Goal: Task Accomplishment & Management: Complete application form

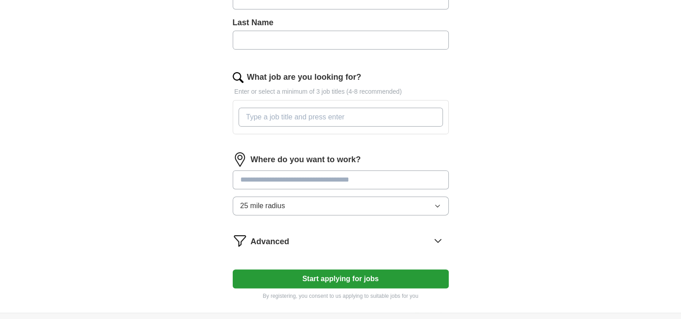
scroll to position [270, 0]
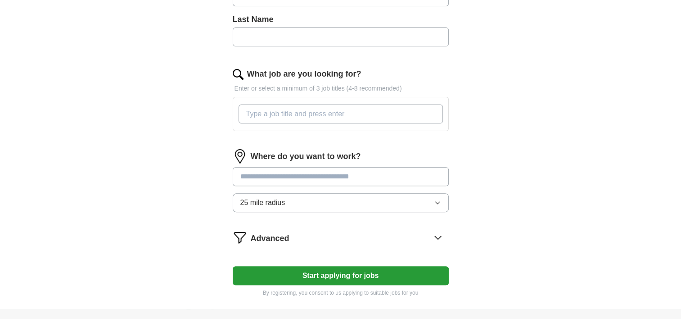
click at [265, 176] on input at bounding box center [341, 176] width 216 height 19
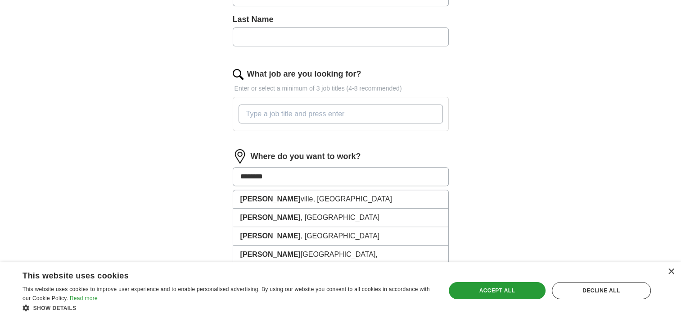
type input "*********"
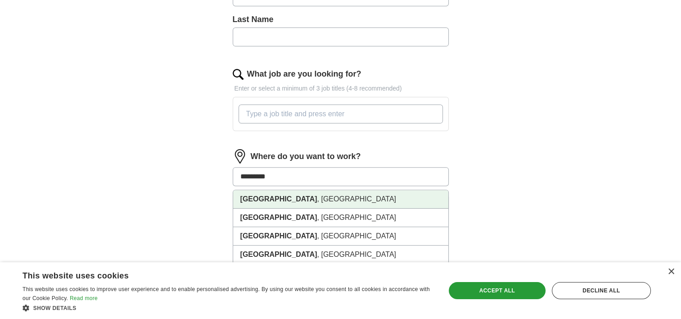
click at [286, 199] on li "[GEOGRAPHIC_DATA] , [GEOGRAPHIC_DATA]" at bounding box center [340, 199] width 215 height 18
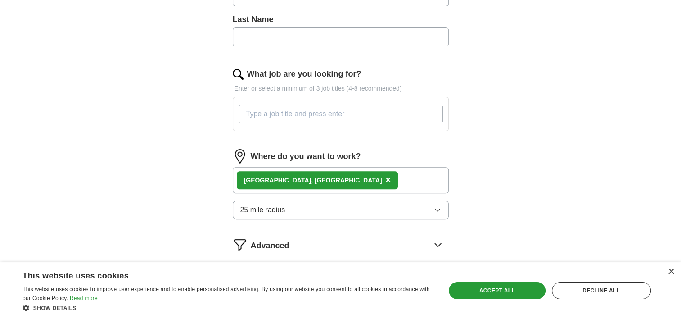
click at [357, 176] on div "[GEOGRAPHIC_DATA] , [GEOGRAPHIC_DATA] ×" at bounding box center [341, 180] width 216 height 26
click at [342, 180] on div "[GEOGRAPHIC_DATA] , [GEOGRAPHIC_DATA] ×" at bounding box center [341, 180] width 216 height 26
click at [285, 117] on input "What job are you looking for?" at bounding box center [341, 113] width 204 height 19
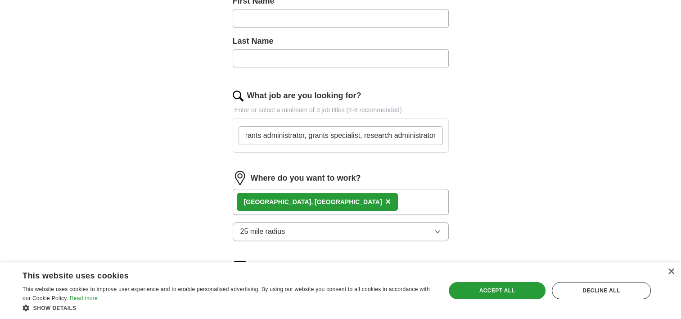
scroll to position [180, 0]
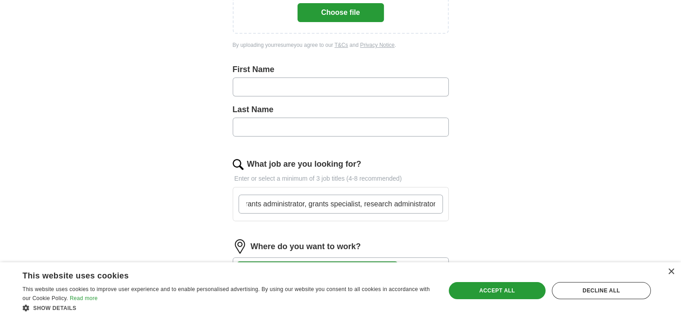
type input "real estate manager, grants manager, grants administrator, grants specialist, r…"
drag, startPoint x: 249, startPoint y: 81, endPoint x: 248, endPoint y: 86, distance: 5.1
click at [248, 85] on input "text" at bounding box center [341, 86] width 216 height 19
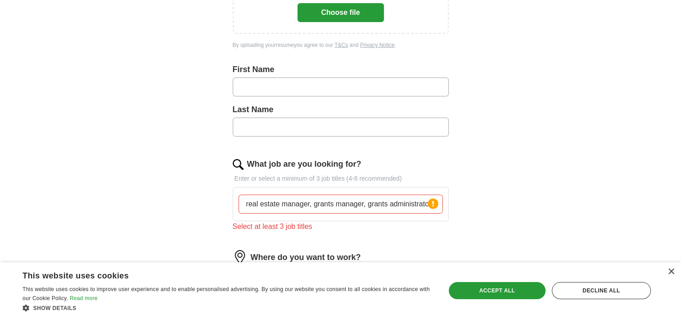
type input "***"
click at [264, 128] on input "text" at bounding box center [341, 127] width 216 height 19
type input "*********"
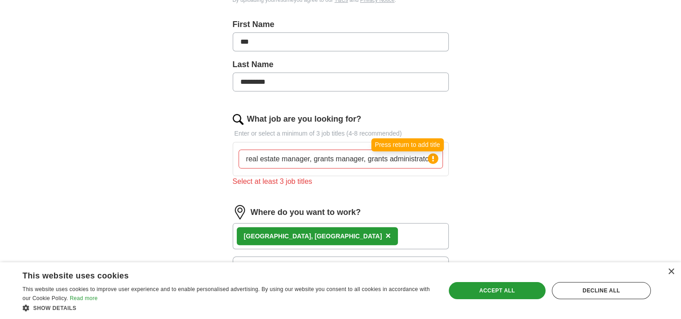
click at [430, 158] on circle at bounding box center [433, 158] width 10 height 10
click at [368, 167] on div "real estate manager, grants manager, grants administrator, grants specialist, r…" at bounding box center [341, 159] width 208 height 26
click at [362, 162] on input "real estate manager, grants manager, grants administrator, grants specialist, r…" at bounding box center [341, 158] width 204 height 19
click at [295, 182] on div "Select at least 3 job titles" at bounding box center [341, 181] width 216 height 11
click at [434, 156] on icon at bounding box center [433, 158] width 2 height 5
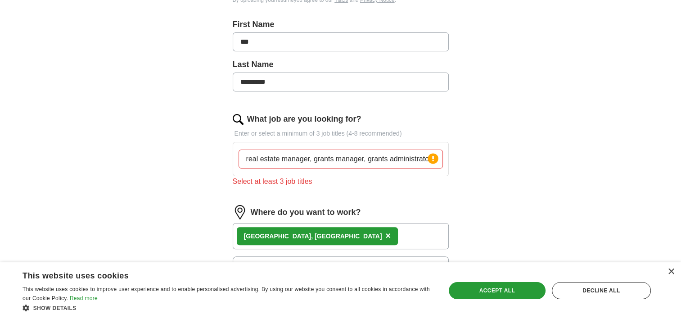
scroll to position [0, 127]
drag, startPoint x: 243, startPoint y: 157, endPoint x: 484, endPoint y: 143, distance: 240.8
click at [484, 144] on div "Let ApplyIQ do the hard work of searching and applying for jobs. Just tell us w…" at bounding box center [341, 113] width 288 height 520
click at [238, 114] on img at bounding box center [238, 119] width 11 height 11
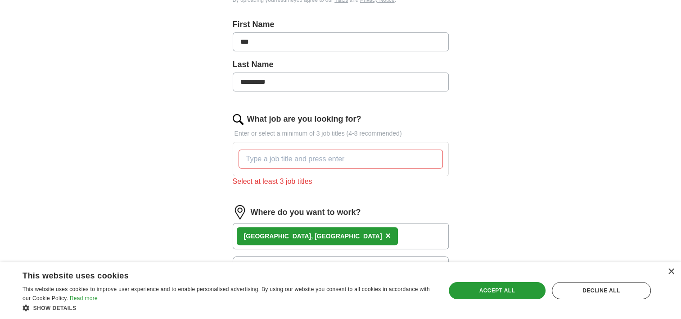
click at [242, 111] on form "Upload a resume Drag and drop your resume or Choose file By uploading your resu…" at bounding box center [341, 129] width 216 height 462
click at [276, 180] on div "Select at least 3 job titles" at bounding box center [341, 181] width 216 height 11
click at [277, 180] on div "Select at least 3 job titles" at bounding box center [341, 181] width 216 height 11
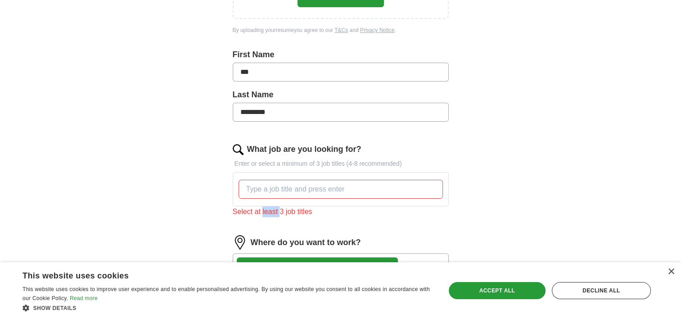
scroll to position [187, 0]
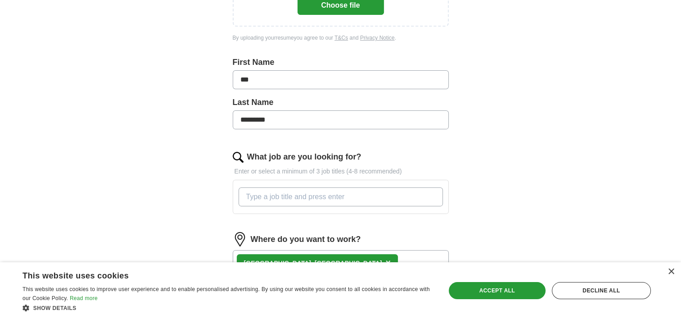
click at [256, 191] on input "What job are you looking for?" at bounding box center [341, 196] width 204 height 19
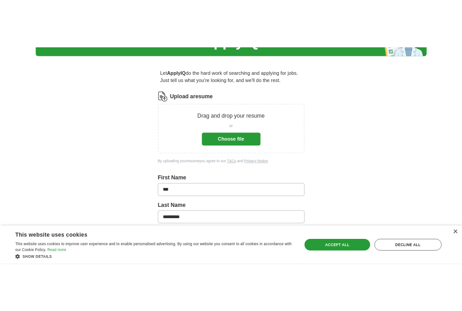
scroll to position [52, 0]
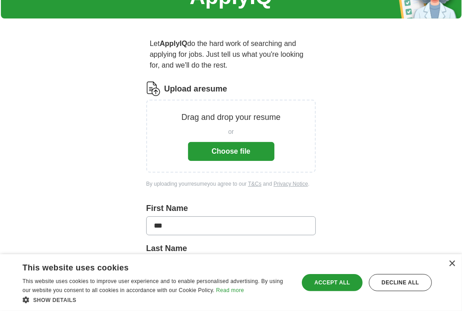
type input "real estate manager"
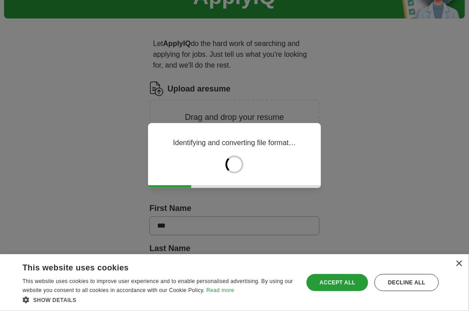
click at [335, 282] on div "Accept all" at bounding box center [338, 282] width 62 height 17
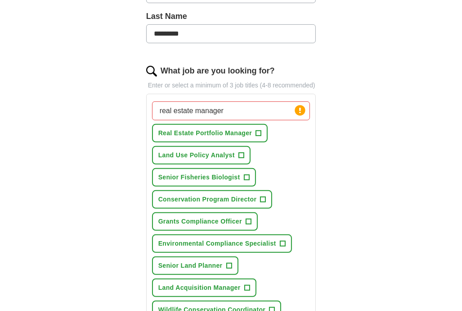
scroll to position [277, 0]
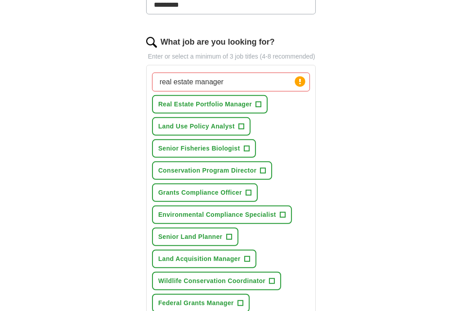
drag, startPoint x: 235, startPoint y: 82, endPoint x: 129, endPoint y: 83, distance: 106.7
click at [128, 86] on div "Let ApplyIQ do the hard work of searching and applying for jobs. Just tell us w…" at bounding box center [231, 158] width 231 height 715
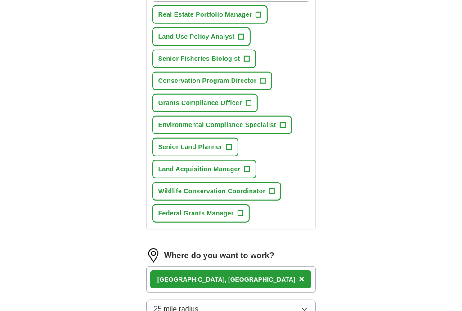
scroll to position [367, 0]
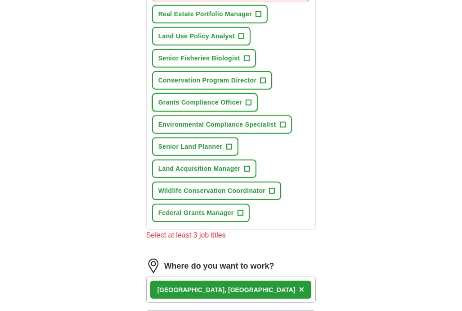
click at [214, 99] on span "Grants Compliance Officer" at bounding box center [200, 102] width 84 height 9
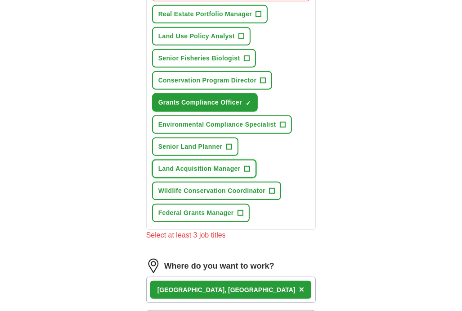
click at [193, 164] on span "Land Acquisition Manager" at bounding box center [199, 168] width 82 height 9
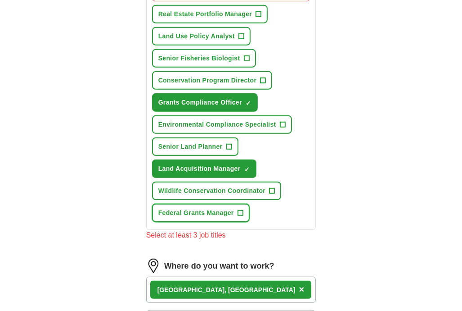
click at [194, 208] on span "Federal Grants Manager" at bounding box center [196, 212] width 76 height 9
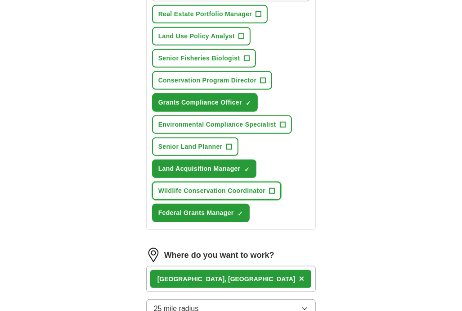
click at [192, 186] on span "Wildlife Conservation Coordinator" at bounding box center [212, 190] width 108 height 9
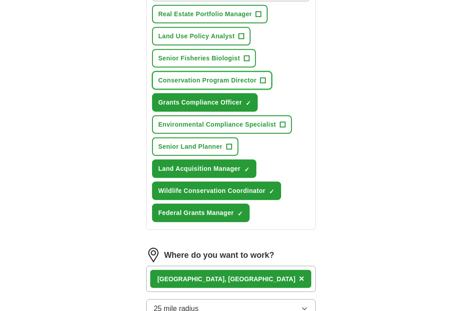
click at [220, 77] on span "Conservation Program Director" at bounding box center [207, 80] width 99 height 9
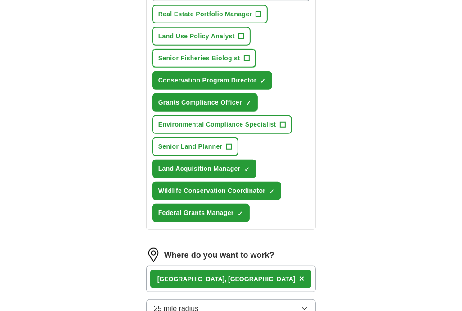
click at [202, 54] on span "Senior Fisheries Biologist" at bounding box center [199, 58] width 82 height 9
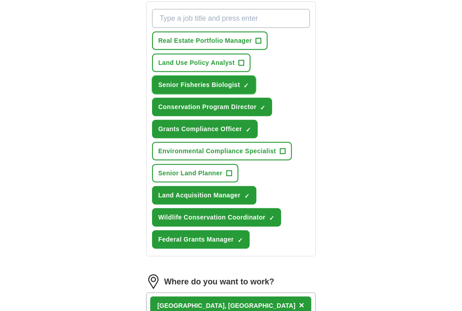
scroll to position [322, 0]
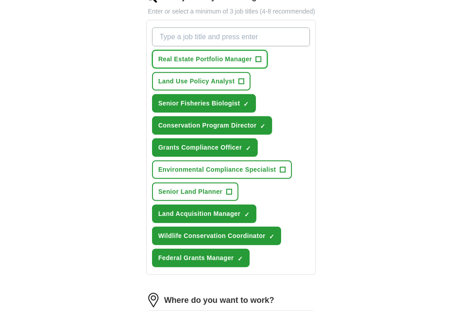
click at [211, 54] on span "Real Estate Portfolio Manager" at bounding box center [205, 58] width 94 height 9
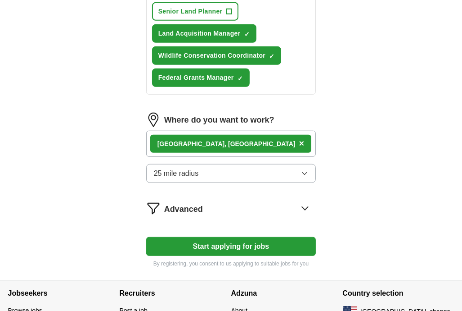
scroll to position [502, 0]
click at [244, 237] on button "Start applying for jobs" at bounding box center [231, 246] width 170 height 19
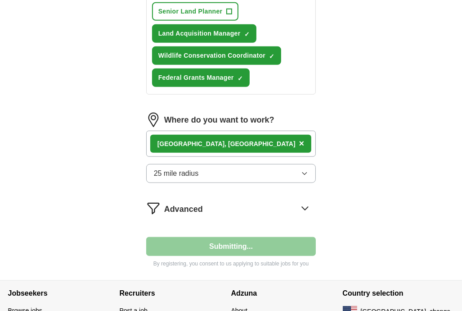
select select "**"
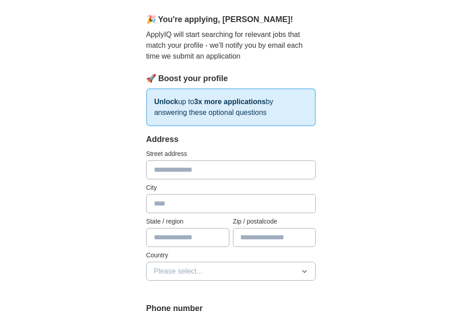
scroll to position [90, 0]
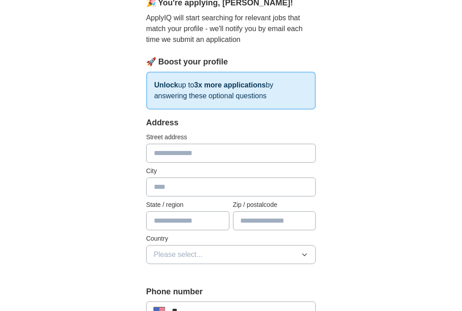
click at [190, 157] on input "text" at bounding box center [231, 153] width 170 height 19
type input "**********"
type input "********"
type input "*****"
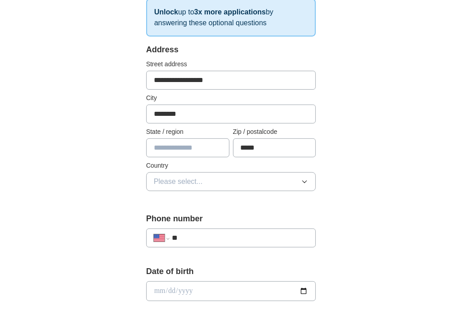
scroll to position [180, 0]
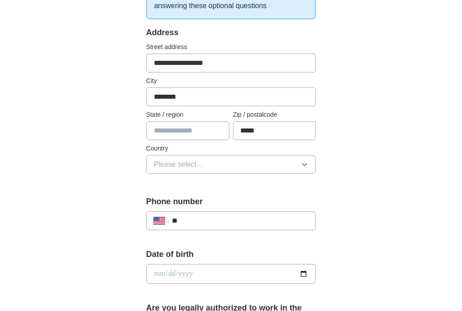
click at [186, 132] on input "text" at bounding box center [187, 130] width 83 height 19
type input "**"
click at [306, 165] on icon "button" at bounding box center [304, 164] width 7 height 7
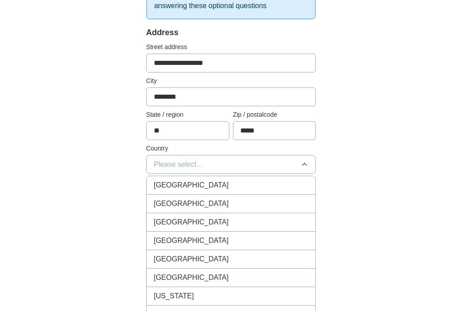
click at [221, 187] on div "[GEOGRAPHIC_DATA]" at bounding box center [231, 185] width 155 height 11
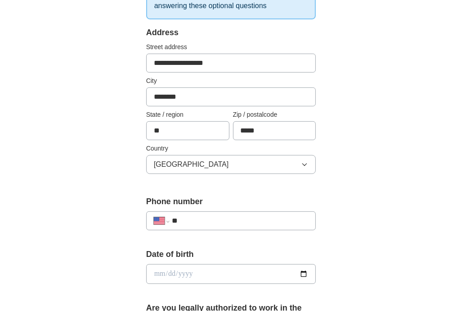
click at [301, 166] on button "[GEOGRAPHIC_DATA]" at bounding box center [231, 164] width 170 height 19
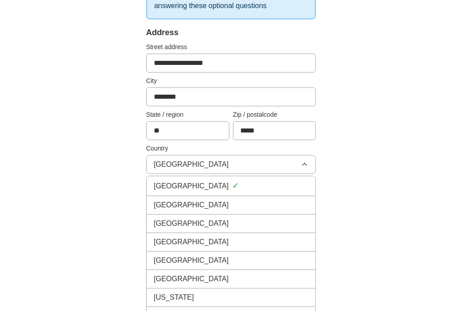
click at [236, 202] on div "[GEOGRAPHIC_DATA]" at bounding box center [231, 204] width 155 height 11
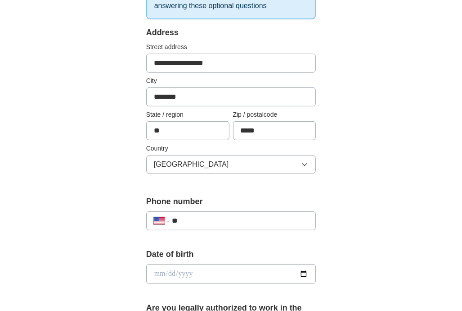
click at [231, 217] on input "**" at bounding box center [240, 220] width 137 height 11
type input "**********"
click at [189, 267] on input "date" at bounding box center [231, 274] width 170 height 20
click at [152, 271] on input "date" at bounding box center [231, 274] width 170 height 20
drag, startPoint x: 272, startPoint y: 268, endPoint x: 191, endPoint y: 272, distance: 81.1
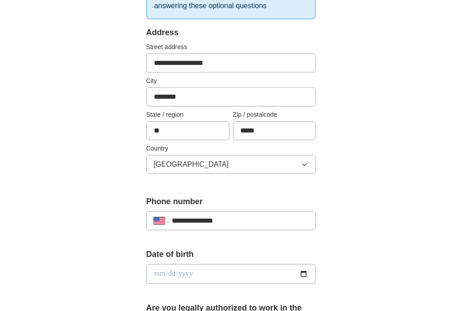
click at [194, 272] on input "date" at bounding box center [231, 274] width 170 height 20
click at [306, 273] on input "date" at bounding box center [231, 274] width 170 height 20
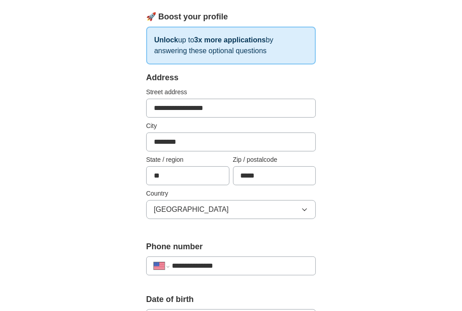
scroll to position [315, 0]
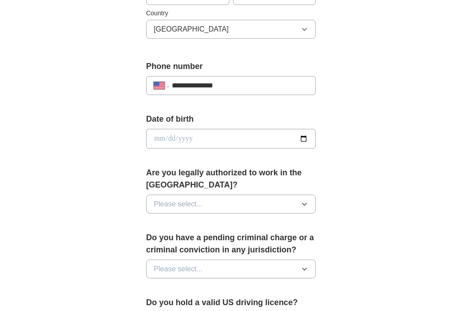
click at [308, 137] on input "date" at bounding box center [231, 139] width 170 height 20
click at [305, 137] on input "date" at bounding box center [231, 139] width 170 height 20
type input "**********"
click at [163, 135] on input "**********" at bounding box center [231, 139] width 170 height 20
type input "**********"
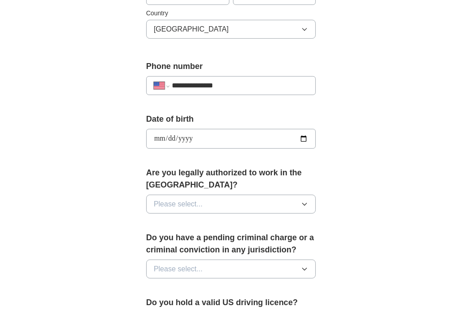
type input "**********"
click at [388, 169] on div "**********" at bounding box center [231, 127] width 461 height 831
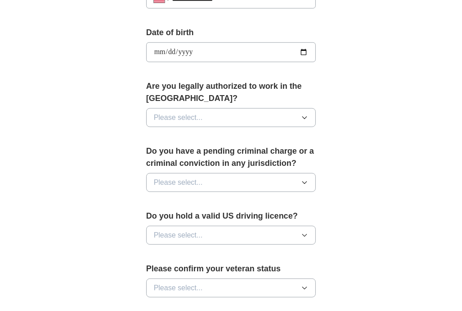
scroll to position [405, 0]
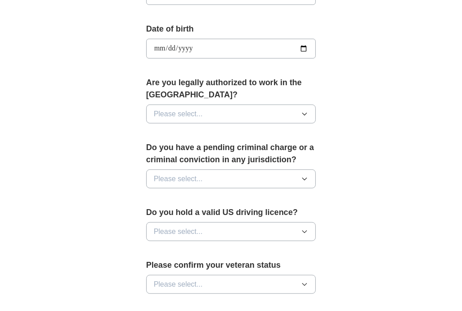
click at [306, 114] on icon "button" at bounding box center [304, 113] width 7 height 7
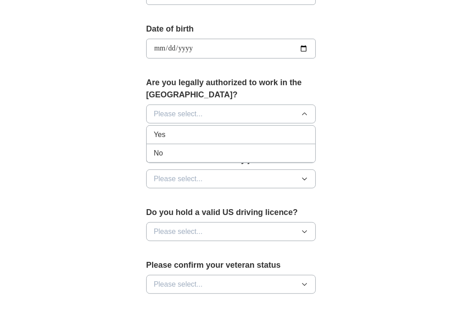
click at [205, 136] on div "Yes" at bounding box center [231, 134] width 155 height 11
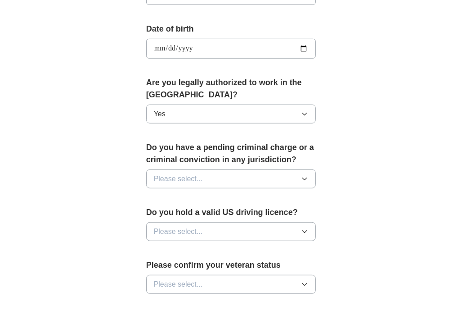
click at [230, 181] on button "Please select..." at bounding box center [231, 178] width 170 height 19
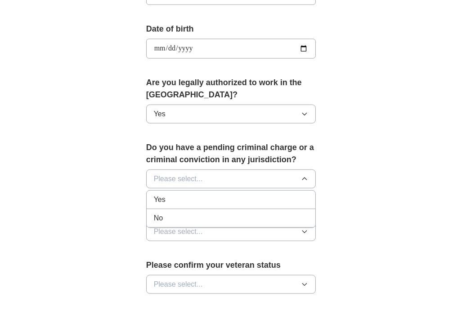
drag, startPoint x: 208, startPoint y: 214, endPoint x: 212, endPoint y: 214, distance: 5.0
click at [209, 216] on div "No" at bounding box center [231, 217] width 155 height 11
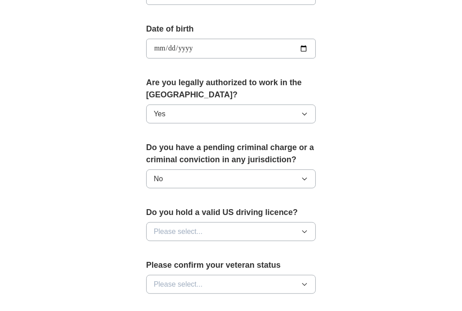
click at [256, 231] on button "Please select..." at bounding box center [231, 231] width 170 height 19
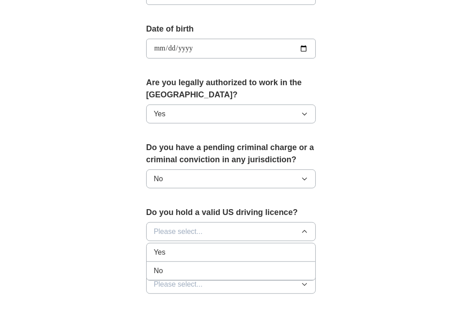
click at [194, 254] on div "Yes" at bounding box center [231, 252] width 155 height 11
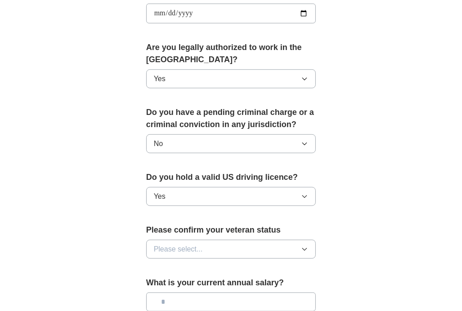
scroll to position [495, 0]
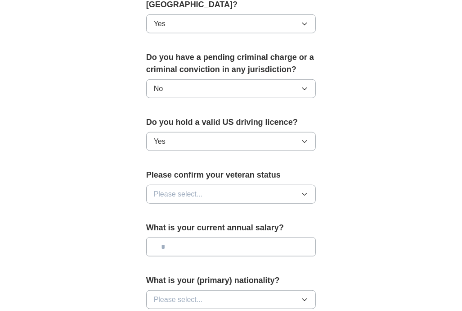
click at [276, 193] on button "Please select..." at bounding box center [231, 194] width 170 height 19
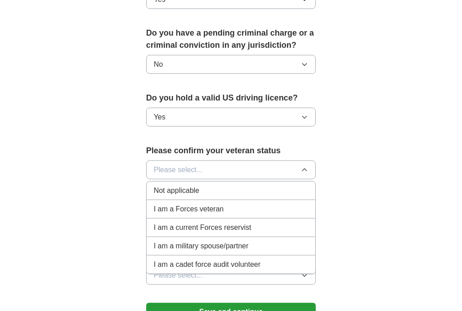
scroll to position [630, 0]
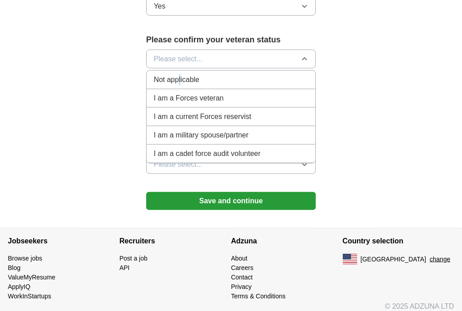
drag, startPoint x: 179, startPoint y: 75, endPoint x: 185, endPoint y: 75, distance: 6.8
click at [182, 76] on span "Not applicable" at bounding box center [176, 79] width 45 height 11
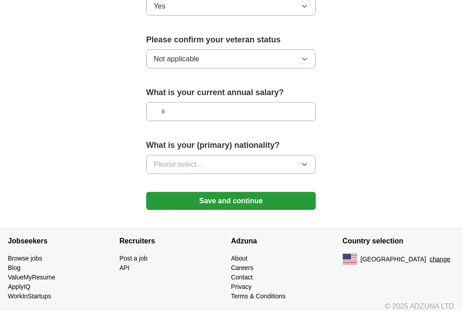
click at [254, 105] on input "text" at bounding box center [231, 111] width 170 height 19
type input "*******"
click at [239, 162] on button "Please select..." at bounding box center [231, 164] width 170 height 19
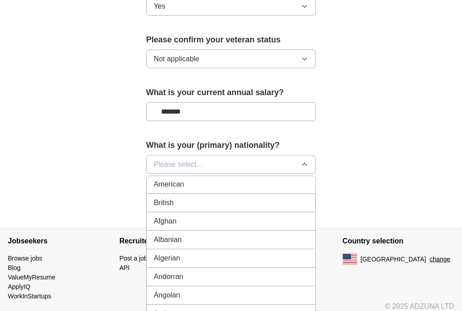
scroll to position [0, 0]
click at [198, 184] on div "American" at bounding box center [231, 185] width 155 height 11
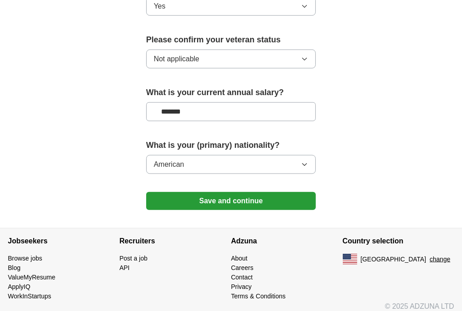
click at [229, 194] on button "Save and continue" at bounding box center [231, 201] width 170 height 18
